Goal: Navigation & Orientation: Understand site structure

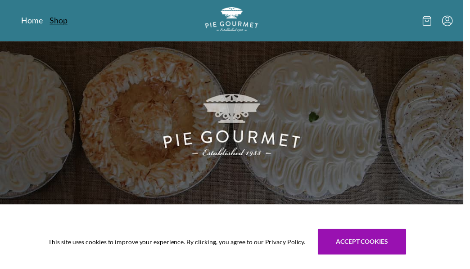
click at [58, 21] on link "Shop" at bounding box center [59, 20] width 18 height 11
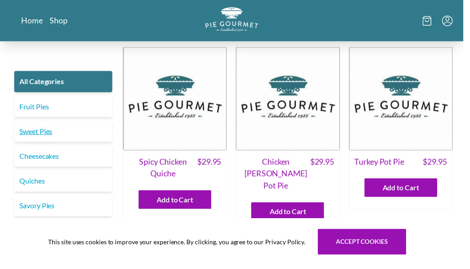
click at [45, 133] on link "Sweet Pies" at bounding box center [64, 134] width 100 height 22
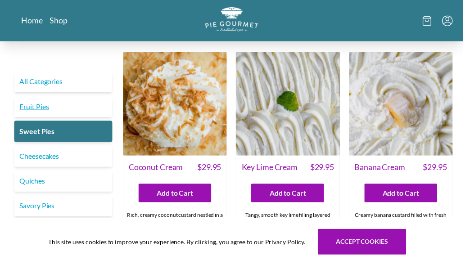
click at [31, 110] on link "Fruit Pies" at bounding box center [64, 108] width 100 height 22
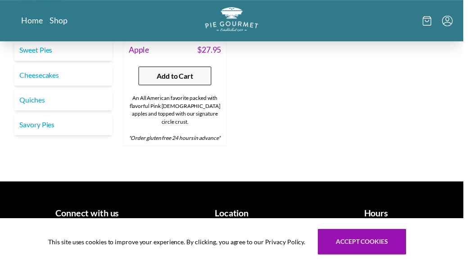
scroll to position [819, 0]
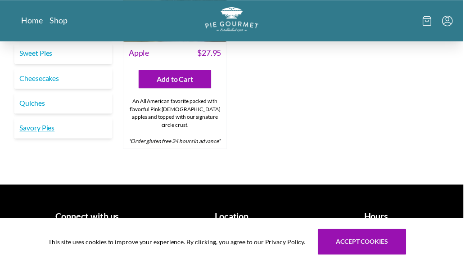
click at [45, 124] on link "Savory Pies" at bounding box center [64, 130] width 100 height 22
